Goal: Information Seeking & Learning: Learn about a topic

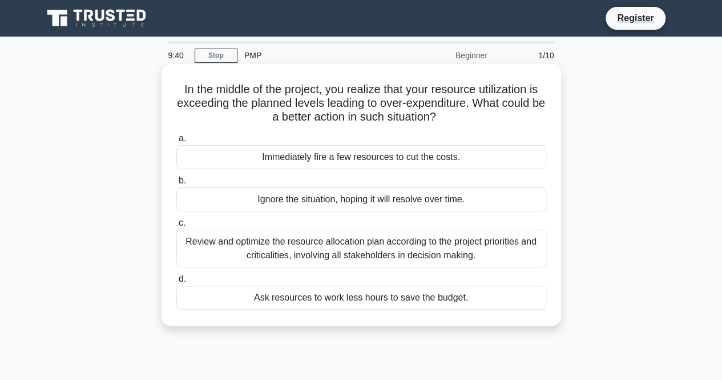
click at [393, 250] on div "Review and optimize the resource allocation plan according to the project prior…" at bounding box center [361, 249] width 370 height 38
click at [176, 227] on input "c. Review and optimize the resource allocation plan according to the project pr…" at bounding box center [176, 222] width 0 height 7
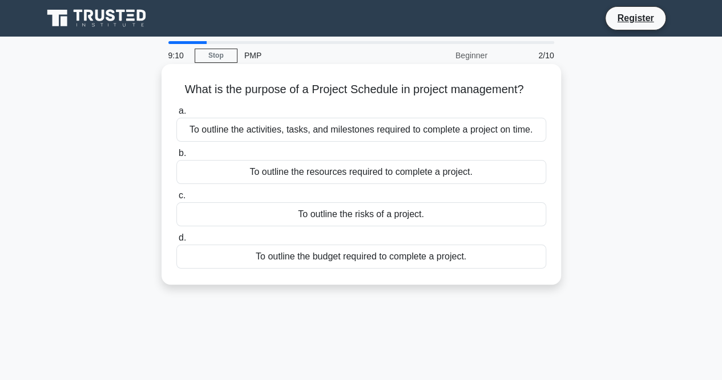
click at [472, 131] on div "To outline the activities, tasks, and milestones required to complete a project…" at bounding box center [361, 130] width 370 height 24
click at [176, 115] on input "a. To outline the activities, tasks, and milestones required to complete a proj…" at bounding box center [176, 110] width 0 height 7
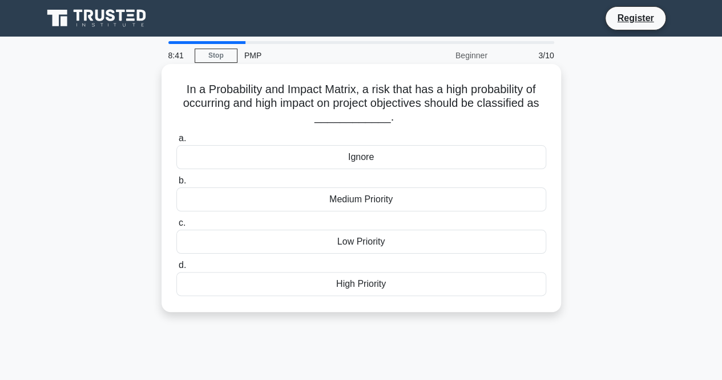
click at [356, 286] on div "High Priority" at bounding box center [361, 284] width 370 height 24
click at [176, 269] on input "d. High Priority" at bounding box center [176, 264] width 0 height 7
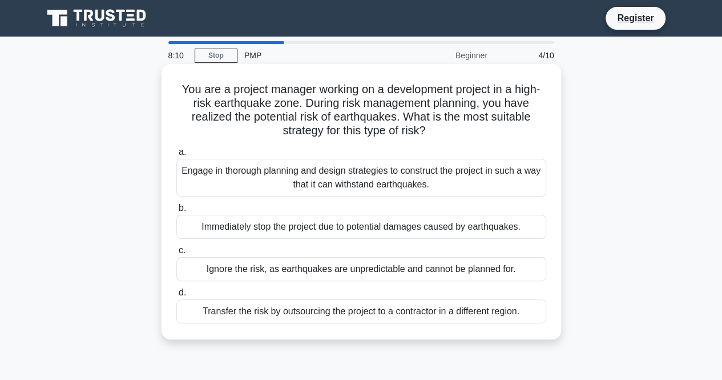
click at [471, 175] on div "Engage in thorough planning and design strategies to construct the project in s…" at bounding box center [361, 178] width 370 height 38
click at [176, 156] on input "a. Engage in thorough planning and design strategies to construct the project i…" at bounding box center [176, 151] width 0 height 7
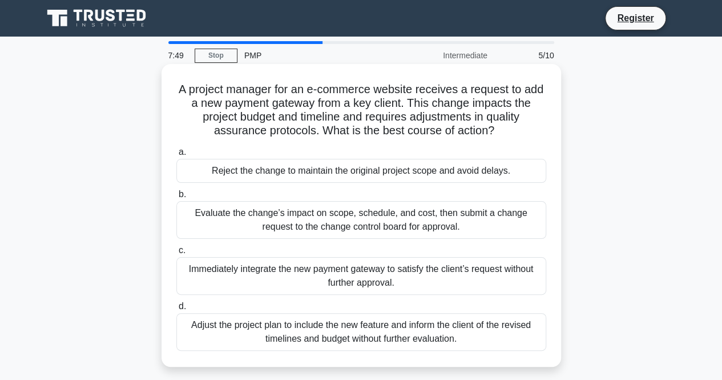
click at [525, 226] on div "Evaluate the change’s impact on scope, schedule, and cost, then submit a change…" at bounding box center [361, 220] width 370 height 38
click at [176, 198] on input "b. Evaluate the change’s impact on scope, schedule, and cost, then submit a cha…" at bounding box center [176, 194] width 0 height 7
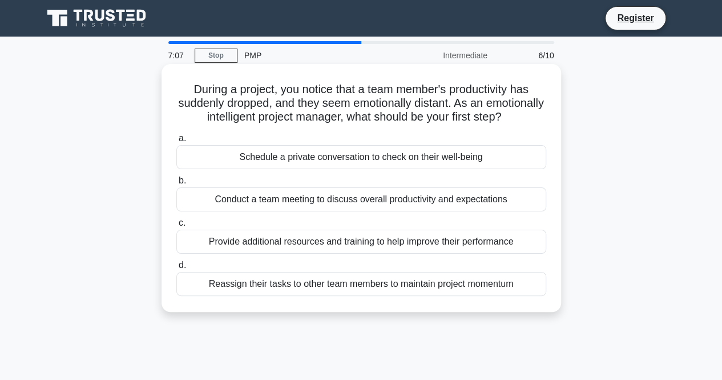
click at [384, 169] on div "Schedule a private conversation to check on their well-being" at bounding box center [361, 157] width 370 height 24
click at [176, 142] on input "a. Schedule a private conversation to check on their well-being" at bounding box center [176, 138] width 0 height 7
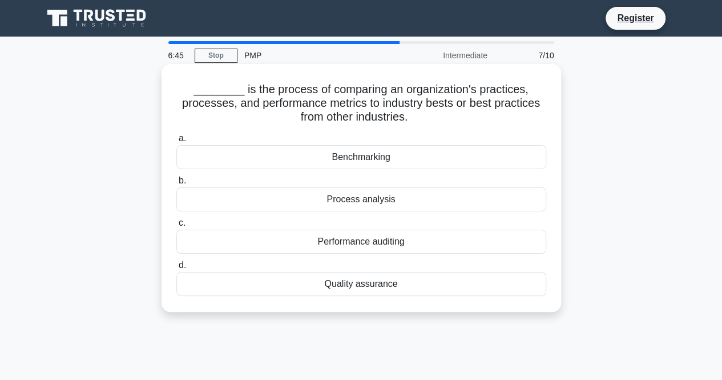
click at [372, 289] on div "Quality assurance" at bounding box center [361, 284] width 370 height 24
click at [176, 269] on input "d. Quality assurance" at bounding box center [176, 264] width 0 height 7
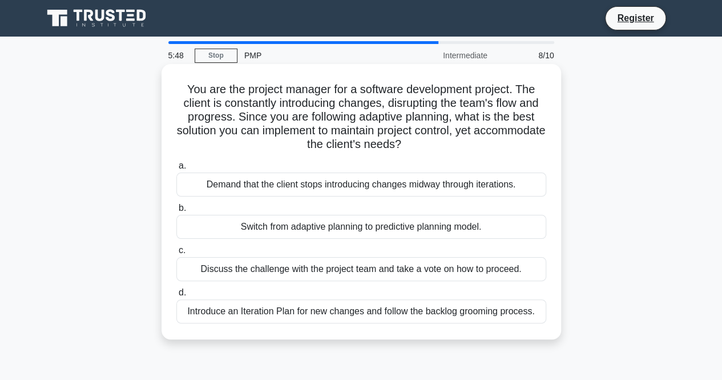
click at [337, 315] on div "Introduce an Iteration Plan for new changes and follow the backlog grooming pro…" at bounding box center [361, 311] width 370 height 24
click at [176, 296] on input "d. Introduce an Iteration Plan for new changes and follow the backlog grooming …" at bounding box center [176, 292] width 0 height 7
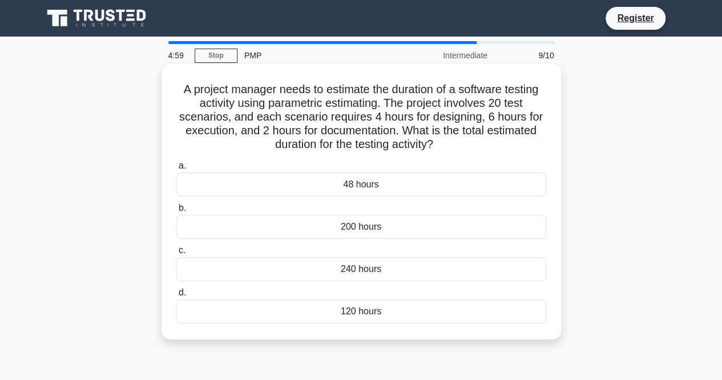
click at [370, 271] on div "240 hours" at bounding box center [361, 269] width 370 height 24
click at [176, 254] on input "c. 240 hours" at bounding box center [176, 250] width 0 height 7
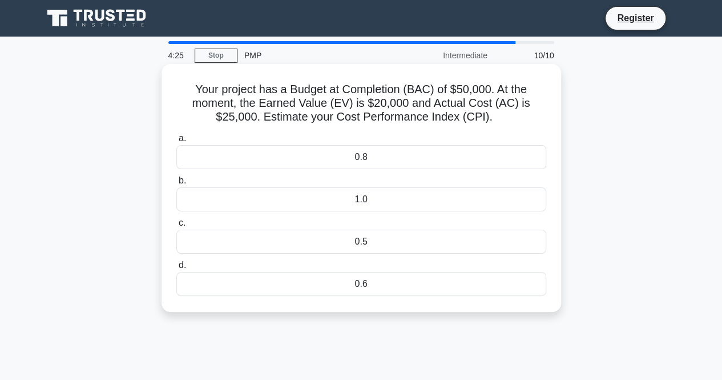
click at [420, 155] on div "0.8" at bounding box center [361, 157] width 370 height 24
click at [176, 142] on input "a. 0.8" at bounding box center [176, 138] width 0 height 7
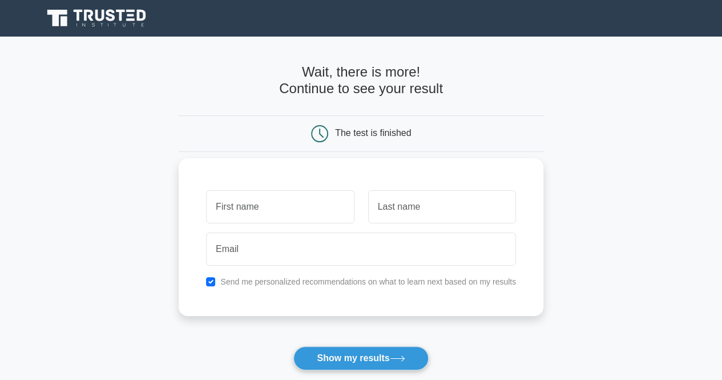
click at [288, 206] on input "text" at bounding box center [280, 206] width 148 height 33
type input "[PERSON_NAME]"
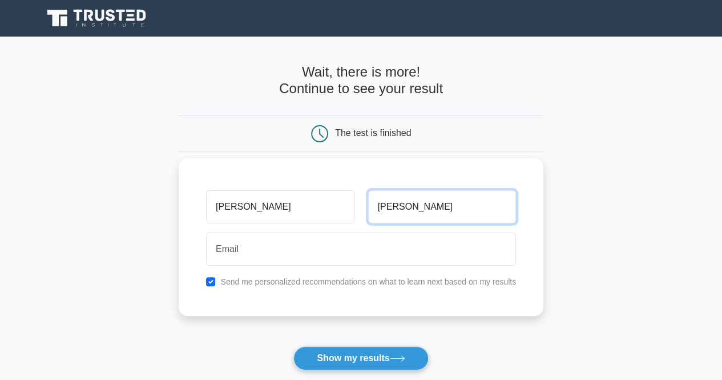
type input "[PERSON_NAME]"
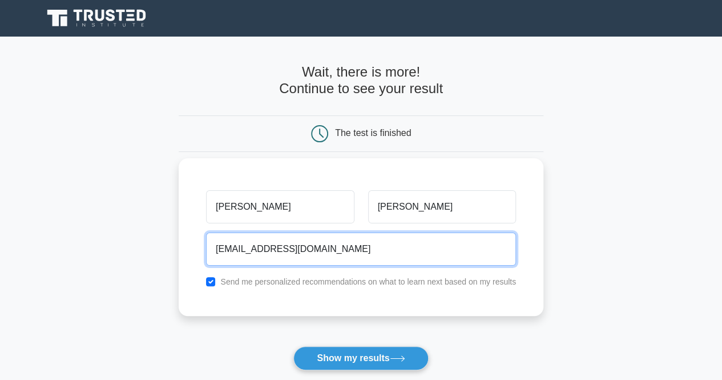
type input "[EMAIL_ADDRESS][DOMAIN_NAME]"
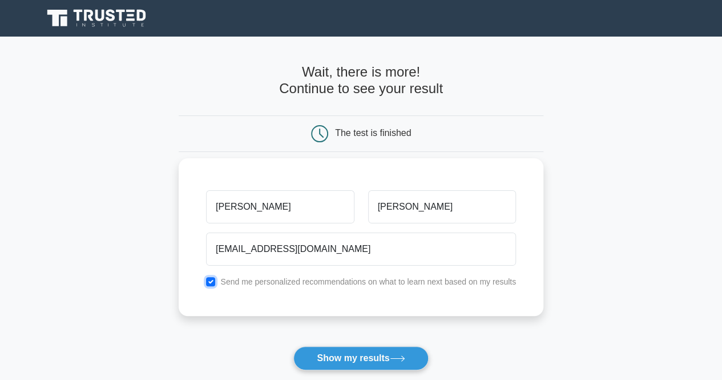
click at [212, 283] on input "checkbox" at bounding box center [210, 281] width 9 height 9
checkbox input "false"
click at [201, 280] on div "Send me personalized recommendations on what to learn next based on my results" at bounding box center [361, 282] width 324 height 14
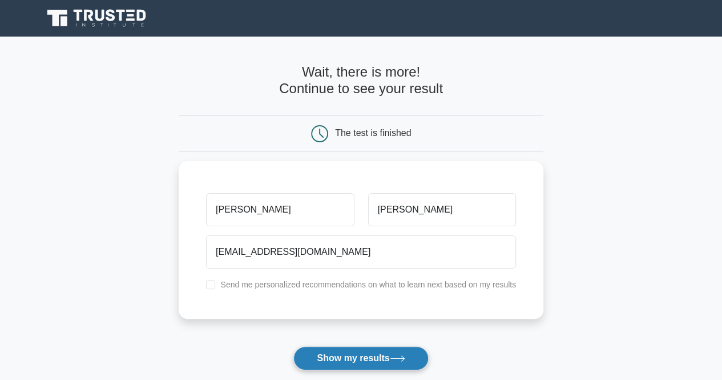
click at [333, 355] on button "Show my results" at bounding box center [360, 358] width 135 height 24
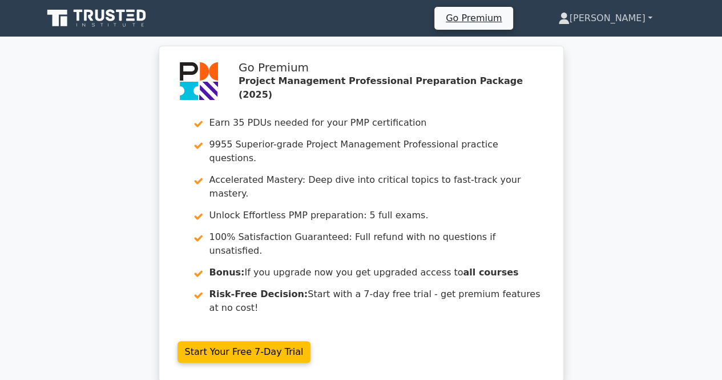
click at [638, 12] on link "Tanweer" at bounding box center [605, 18] width 149 height 23
click at [648, 19] on link "Tanweer" at bounding box center [605, 18] width 149 height 23
click at [630, 15] on link "Tanweer" at bounding box center [605, 18] width 149 height 23
